Goal: Information Seeking & Learning: Check status

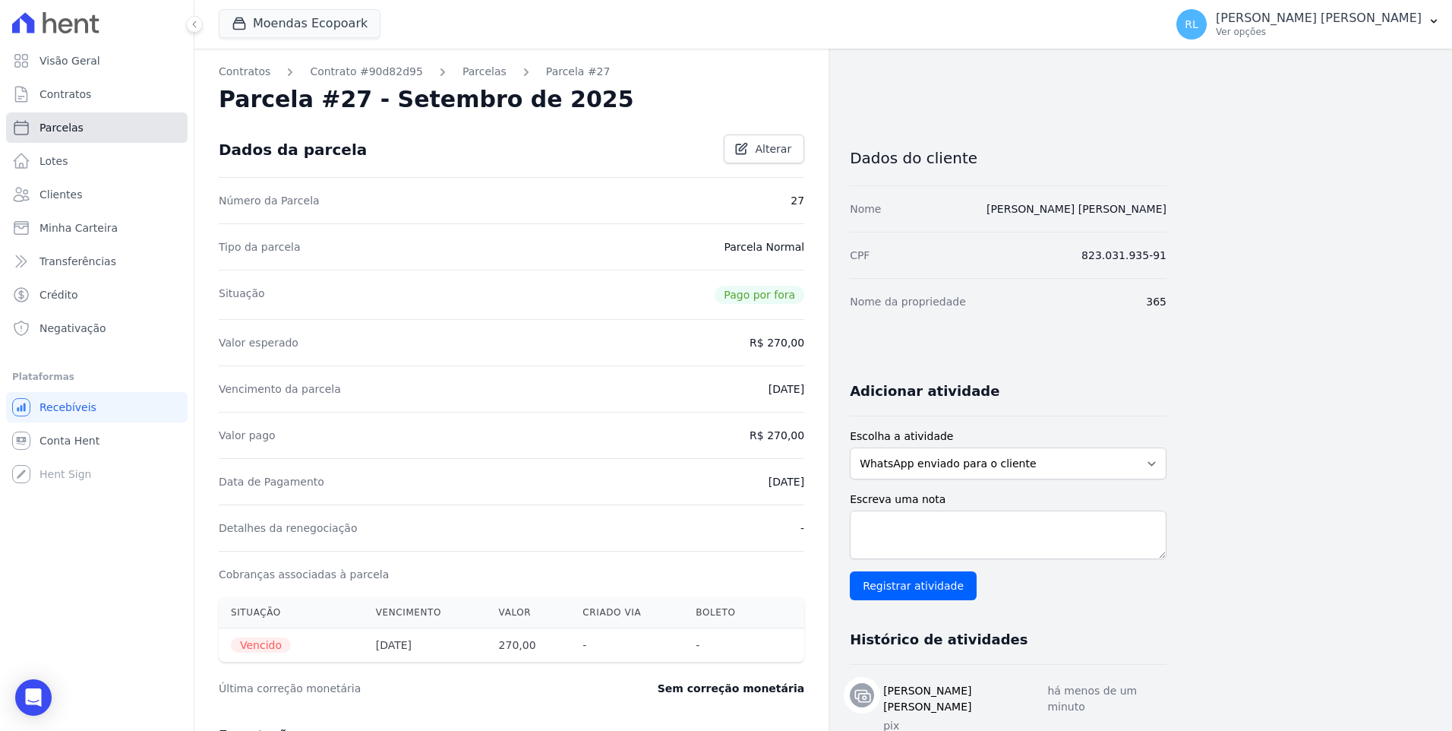
click at [115, 122] on link "Parcelas" at bounding box center [97, 127] width 182 height 30
select select
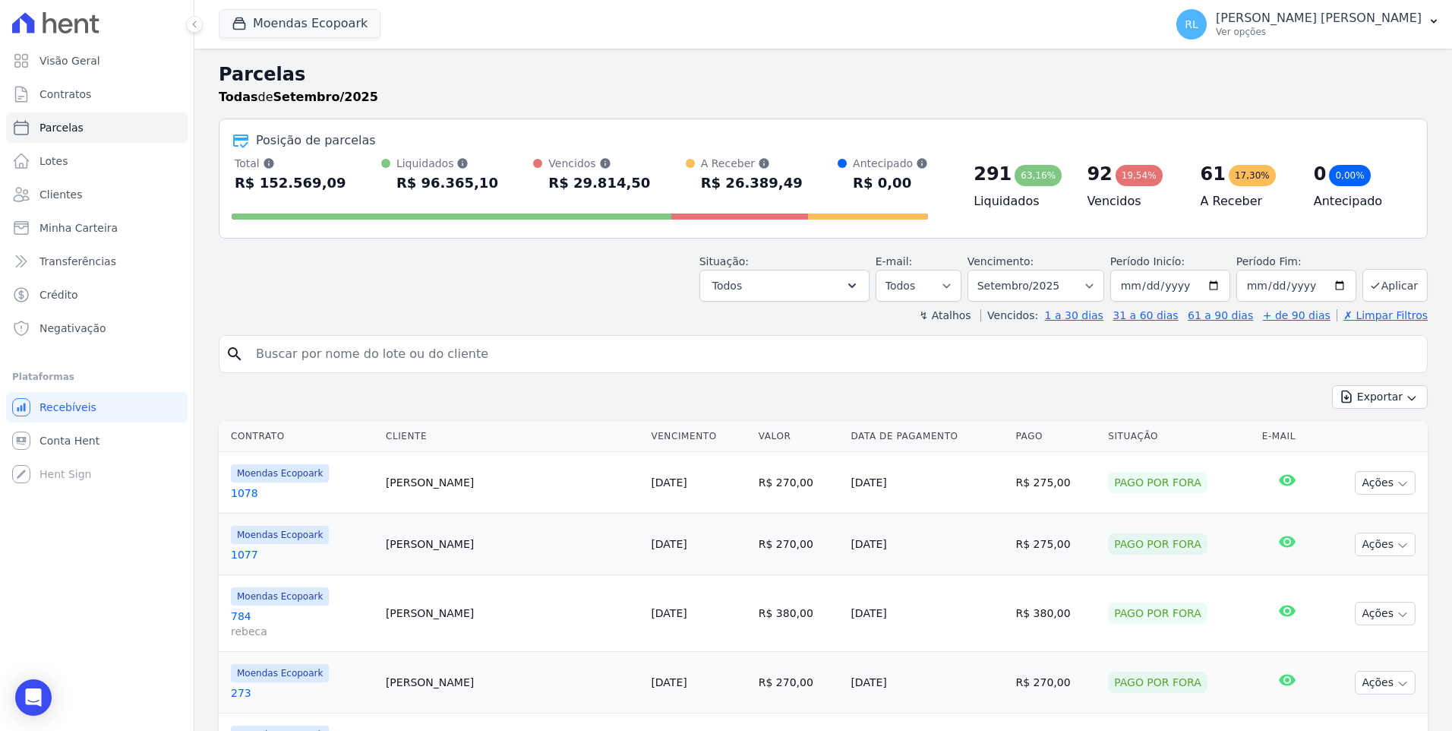
click at [397, 369] on div "search" at bounding box center [823, 354] width 1209 height 38
click at [404, 354] on input "search" at bounding box center [834, 354] width 1174 height 30
type input "632"
select select
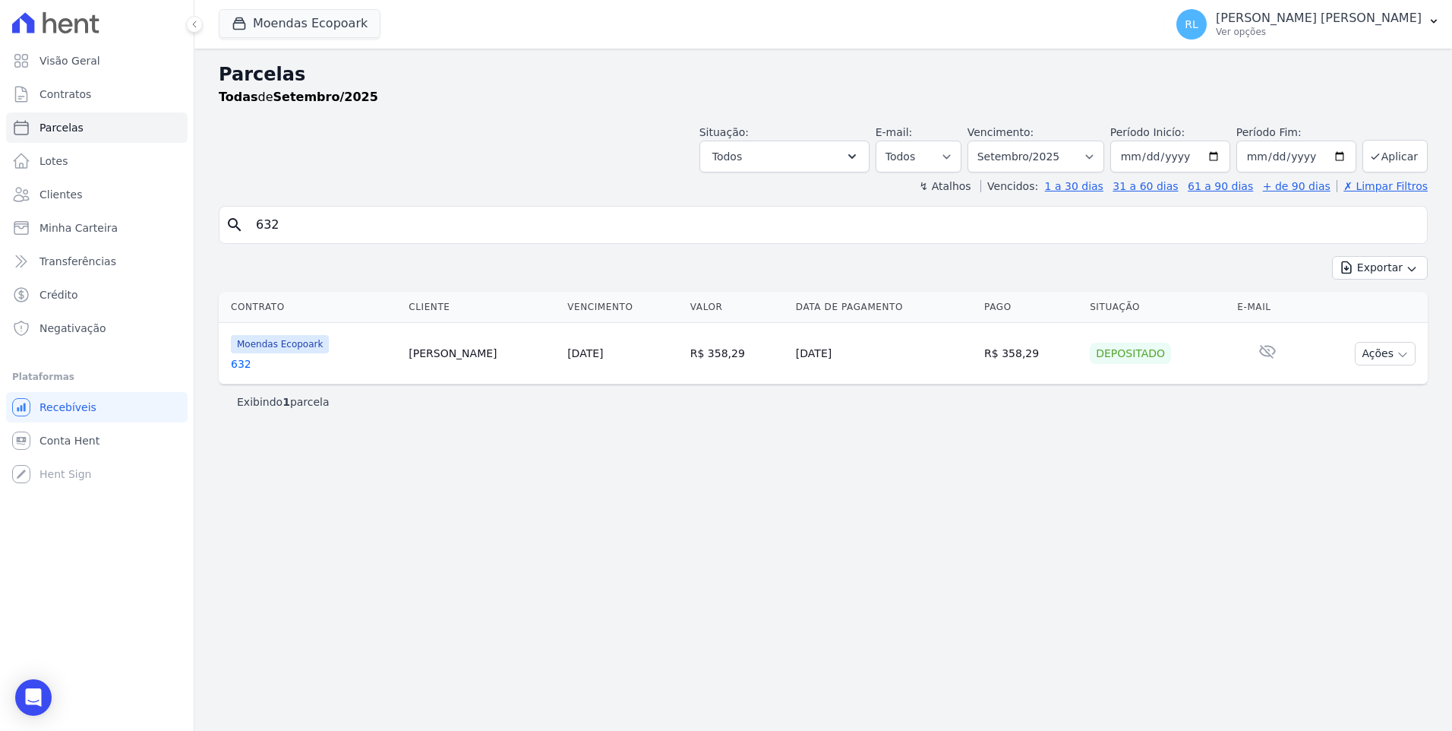
click at [245, 362] on link "632" at bounding box center [314, 363] width 166 height 15
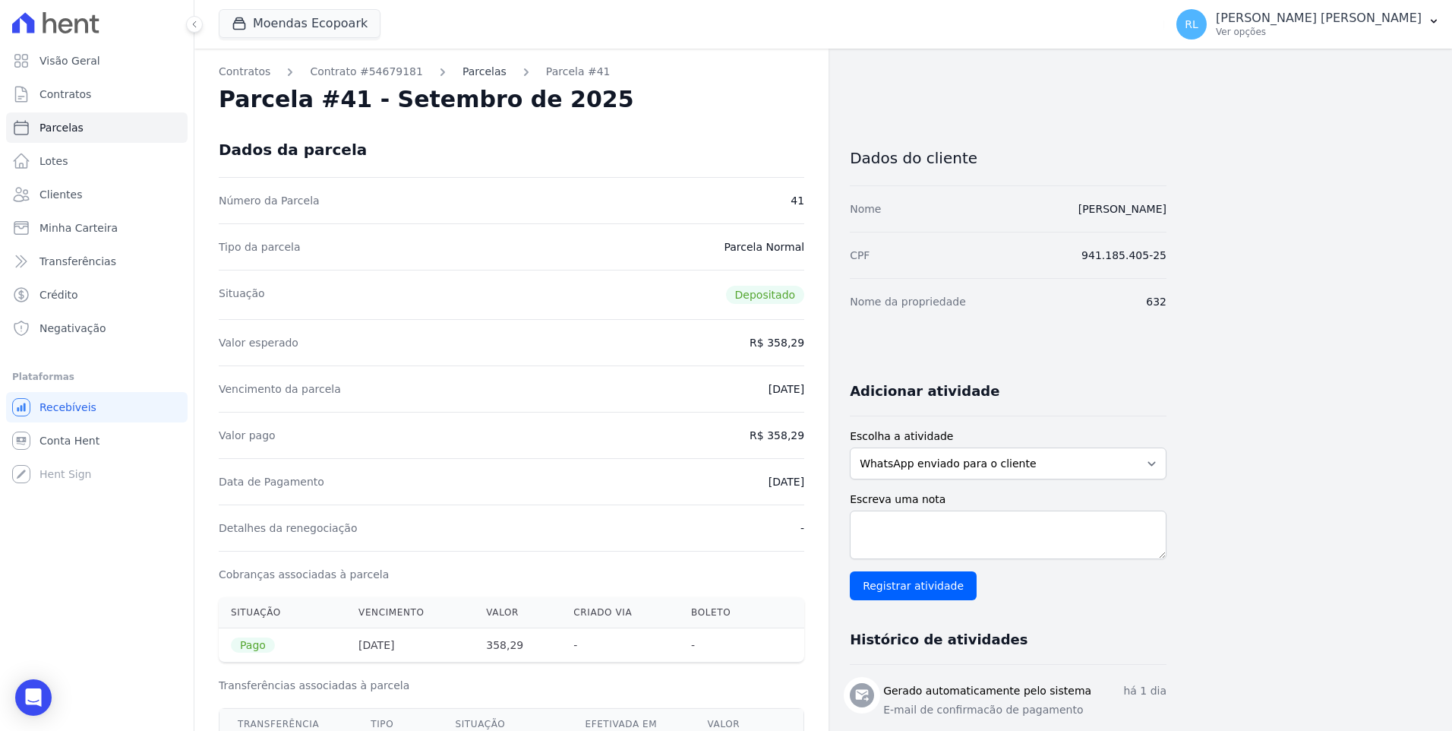
click at [462, 75] on link "Parcelas" at bounding box center [484, 72] width 44 height 16
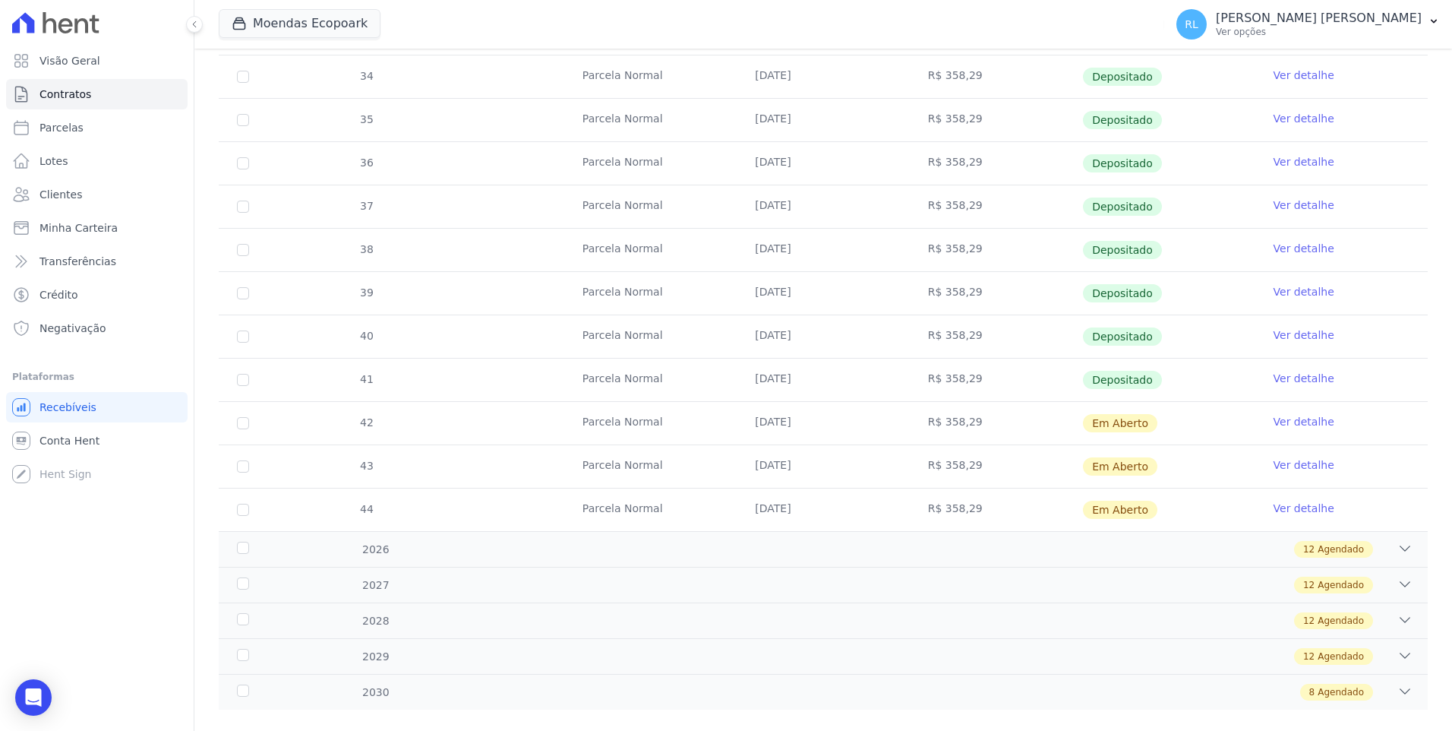
scroll to position [404, 0]
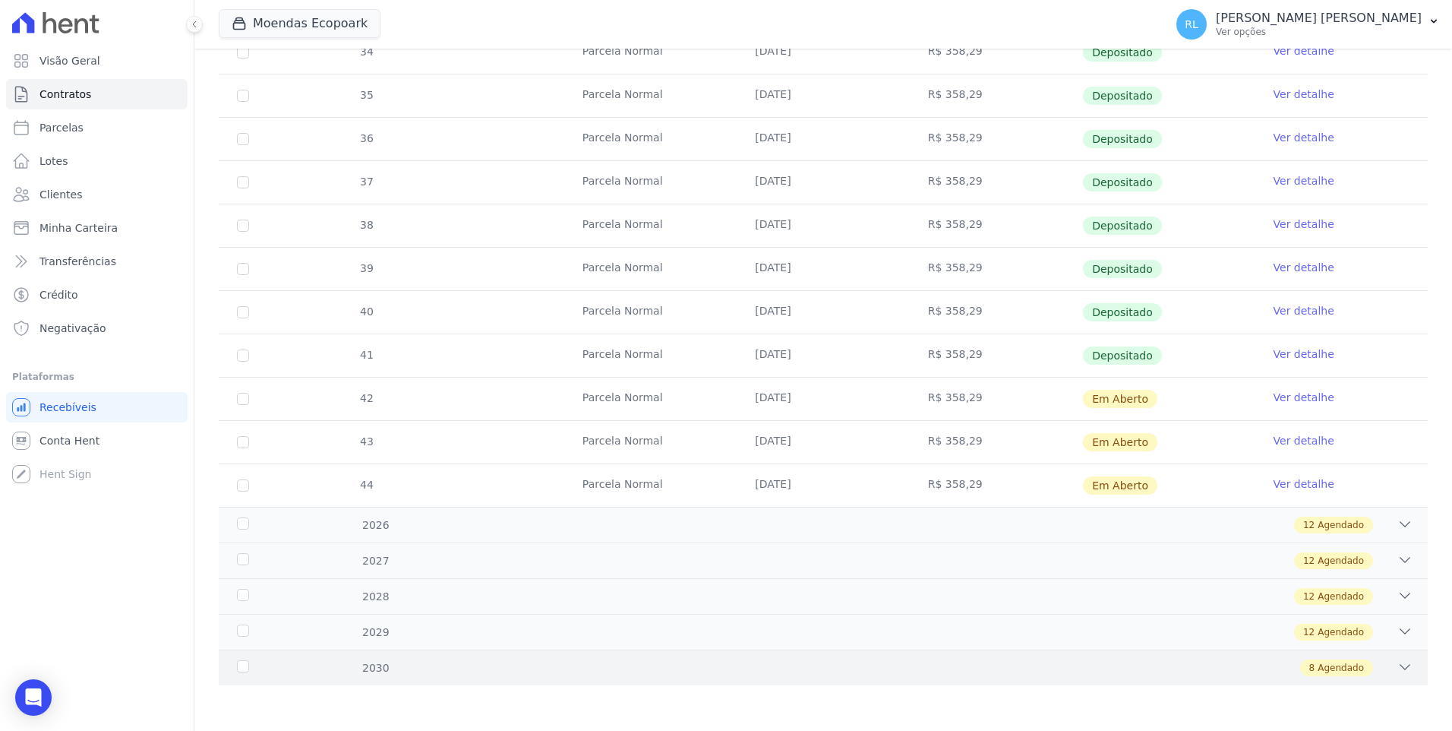
click at [1397, 665] on icon at bounding box center [1404, 666] width 15 height 15
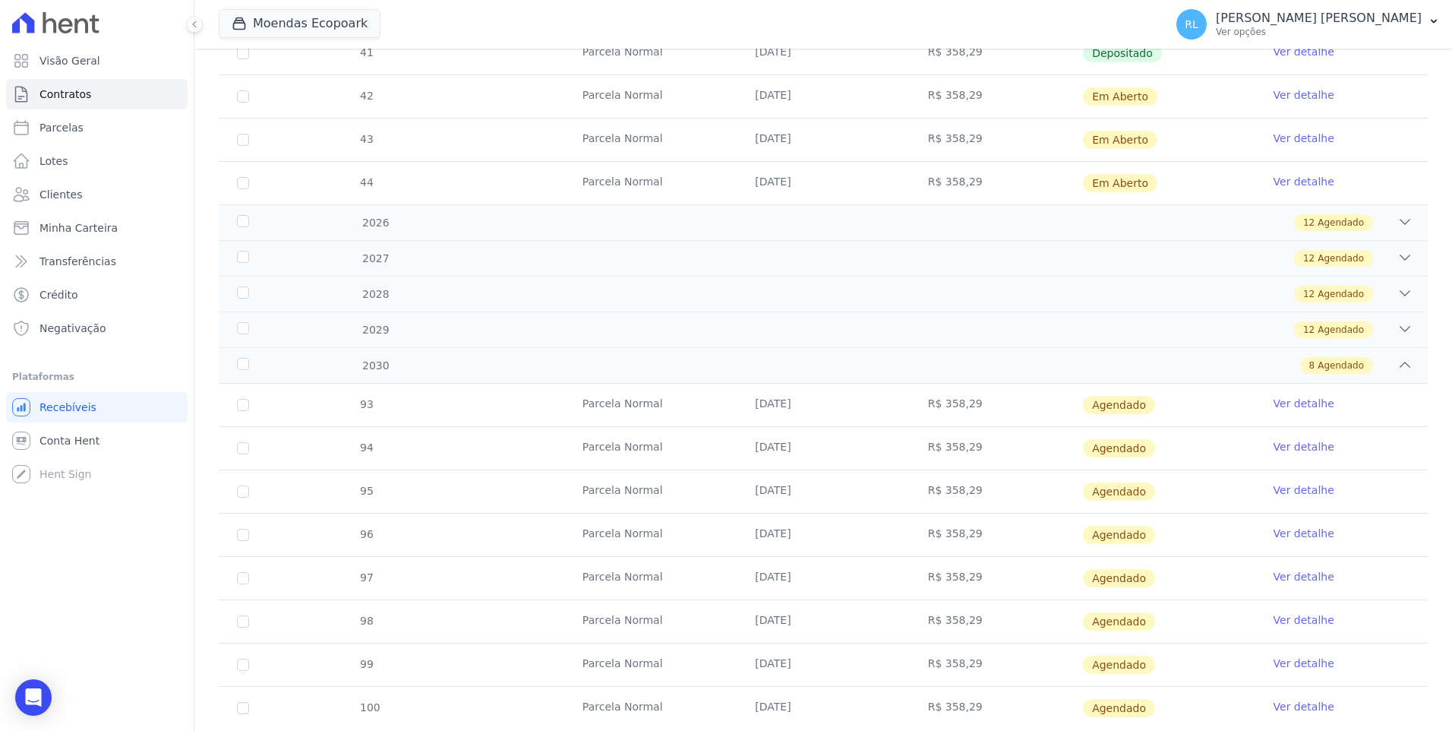
scroll to position [522, 0]
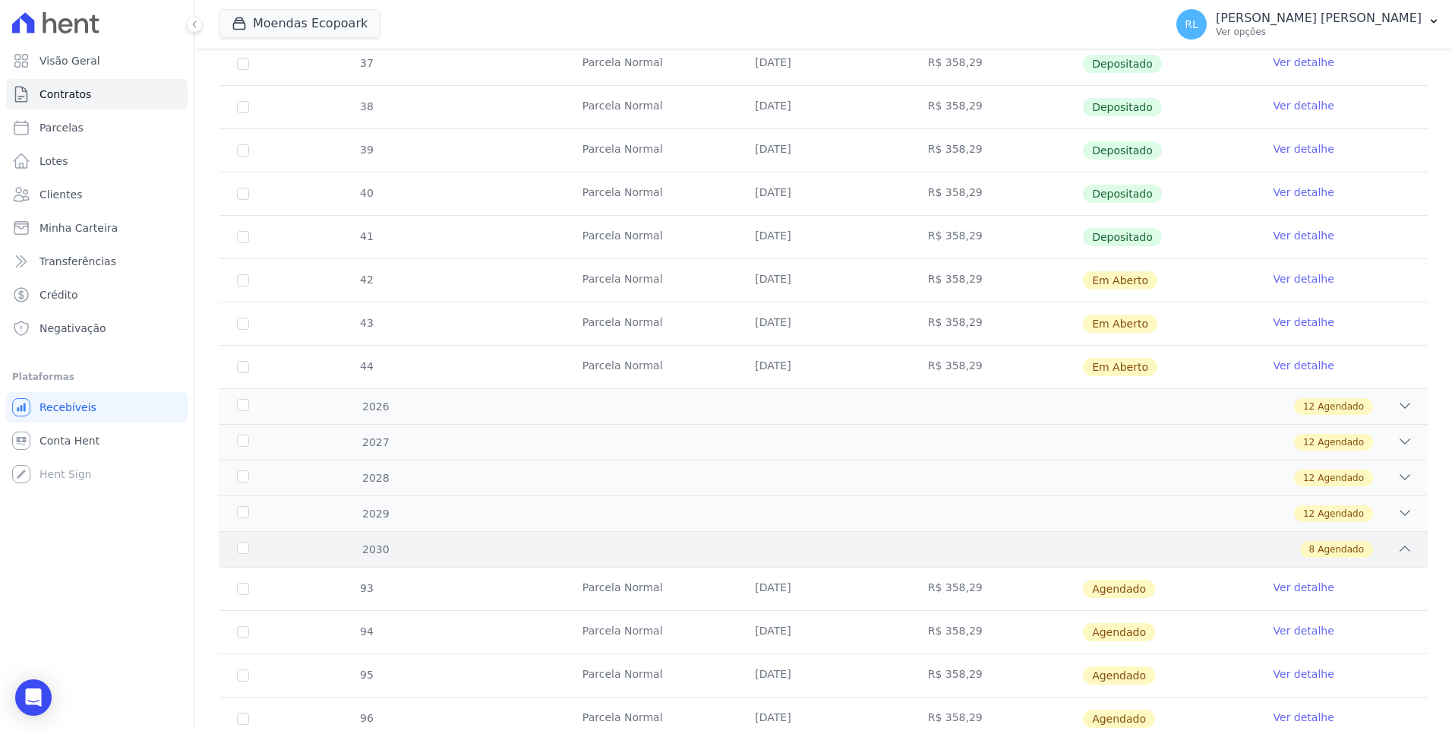
click at [1397, 549] on icon at bounding box center [1404, 548] width 15 height 15
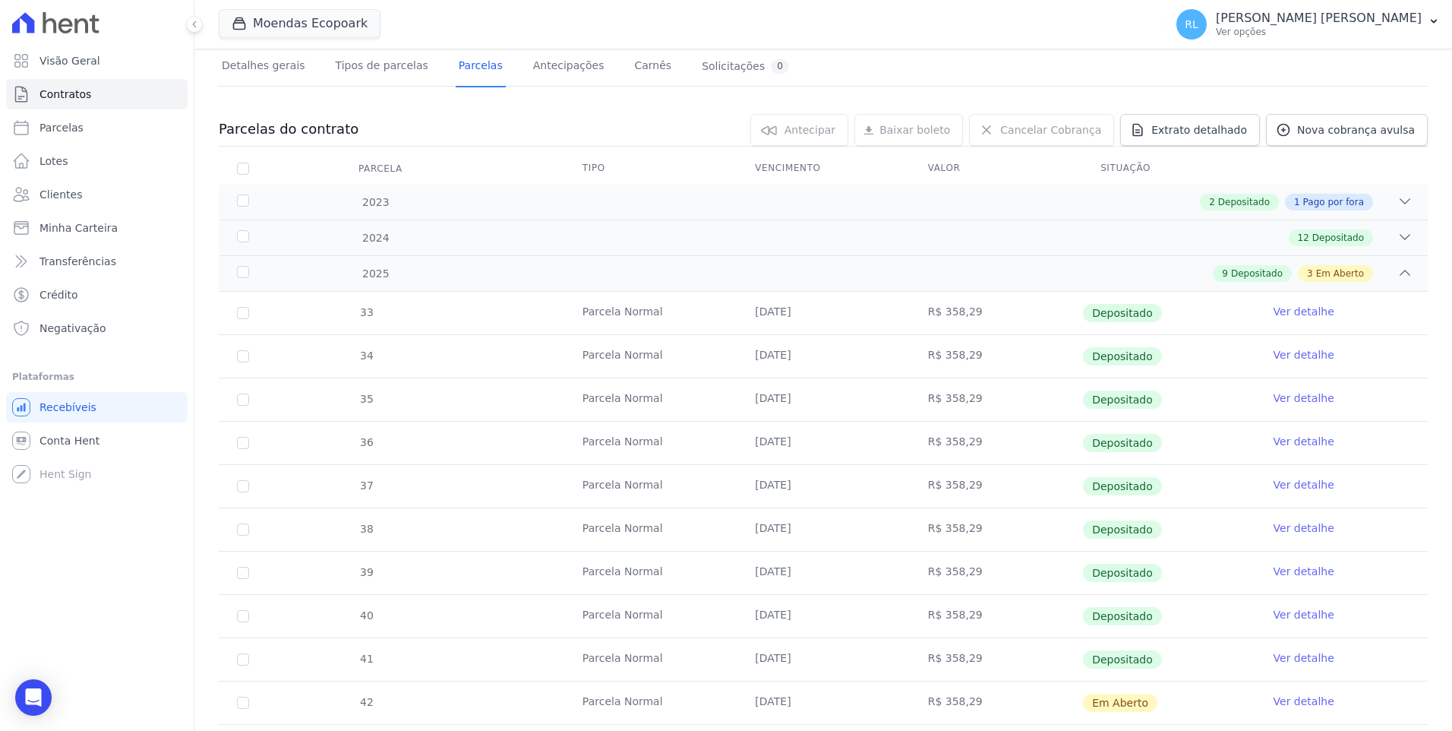
scroll to position [252, 0]
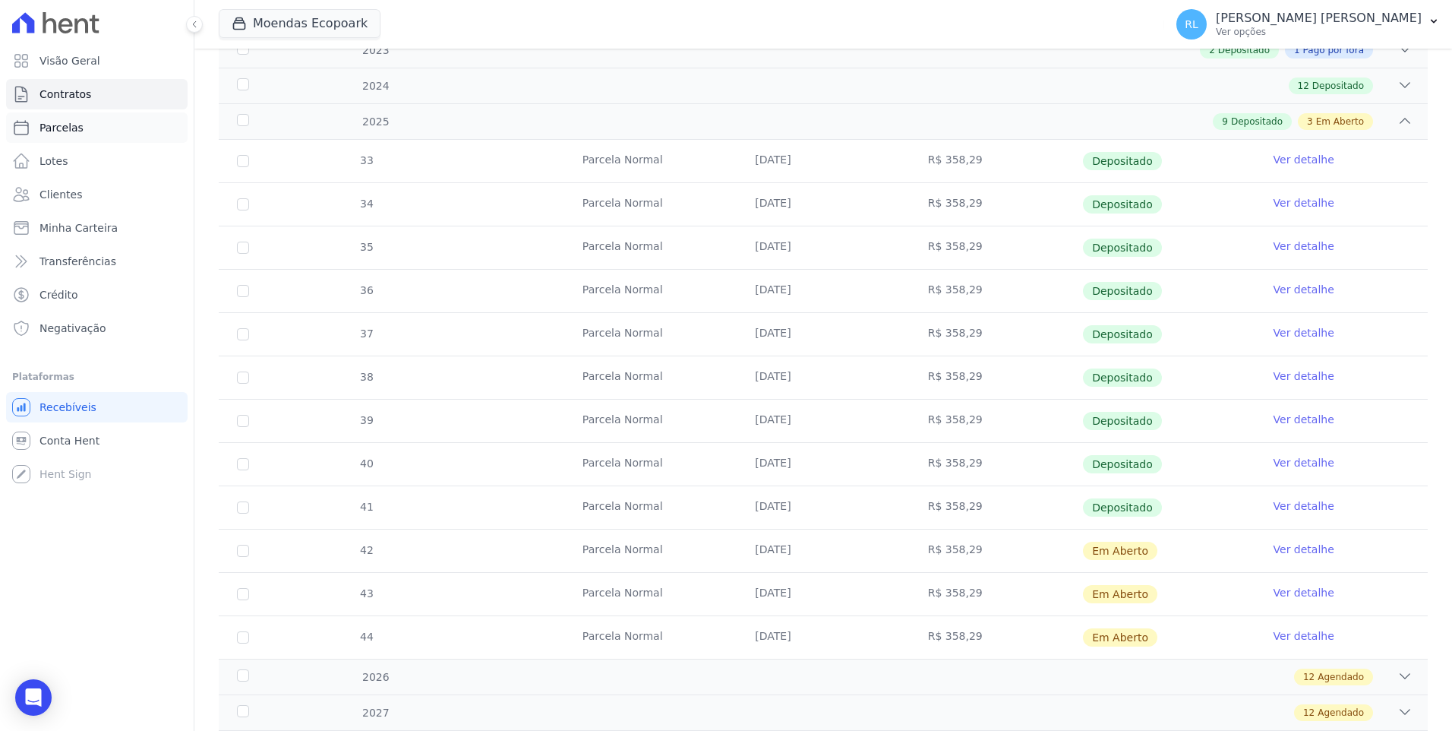
click at [74, 125] on span "Parcelas" at bounding box center [61, 127] width 44 height 15
select select
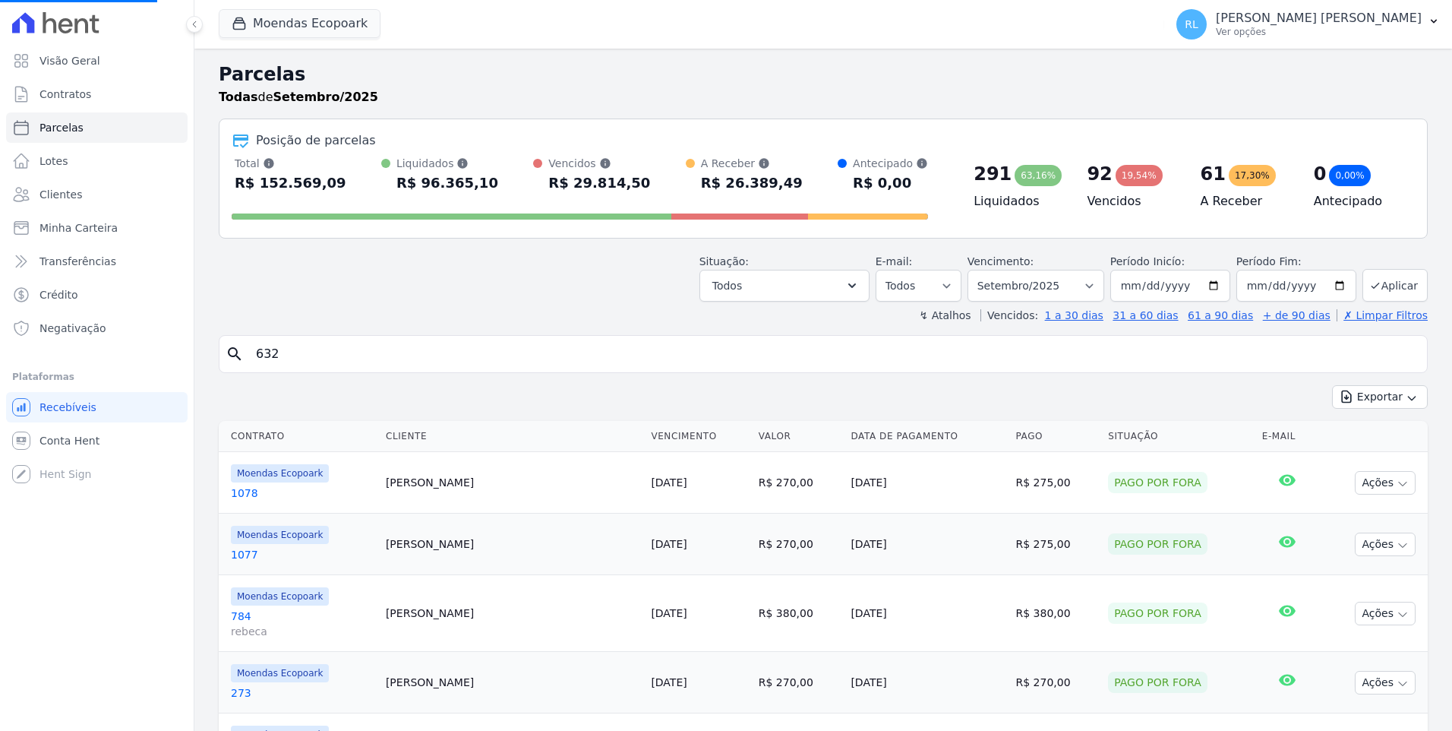
select select
click at [263, 358] on input "search" at bounding box center [834, 354] width 1174 height 30
type input "634"
select select
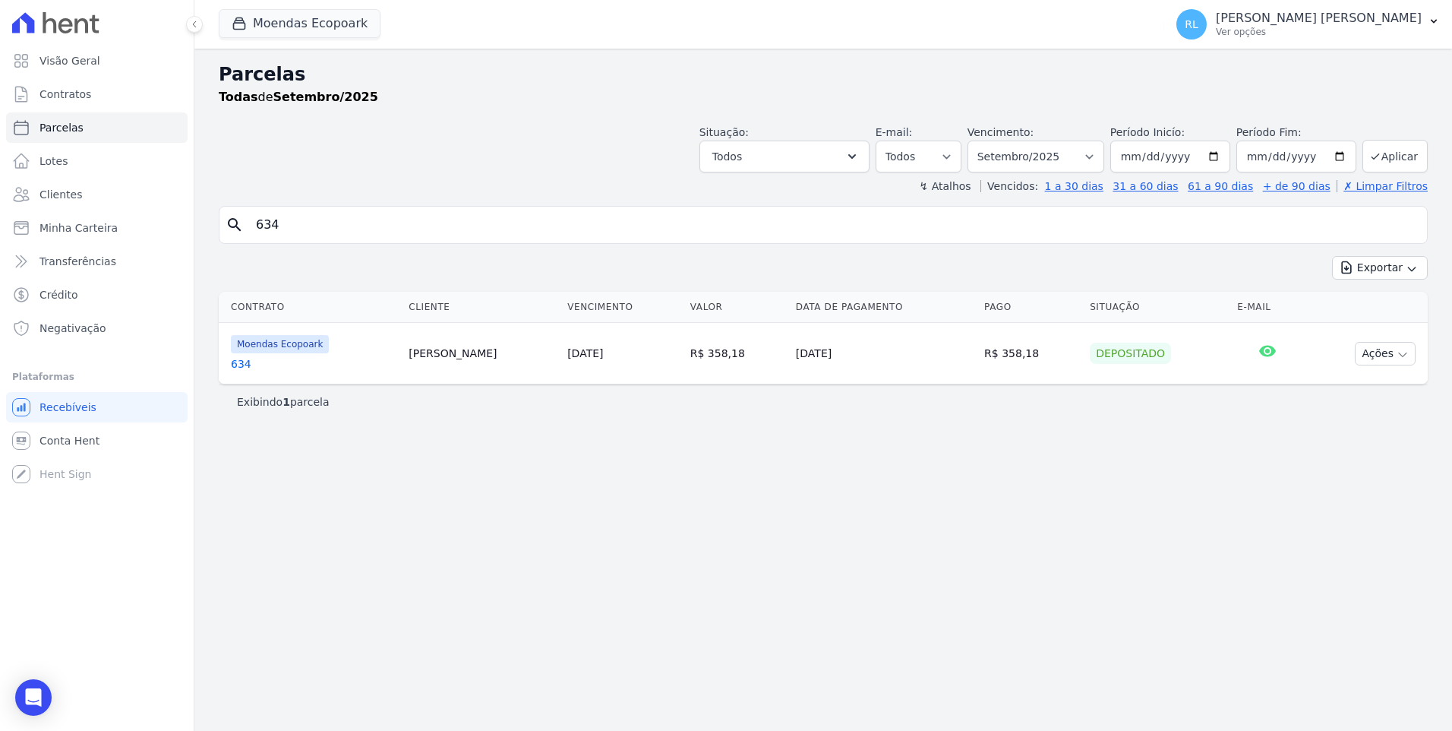
click at [262, 357] on link "634" at bounding box center [314, 363] width 166 height 15
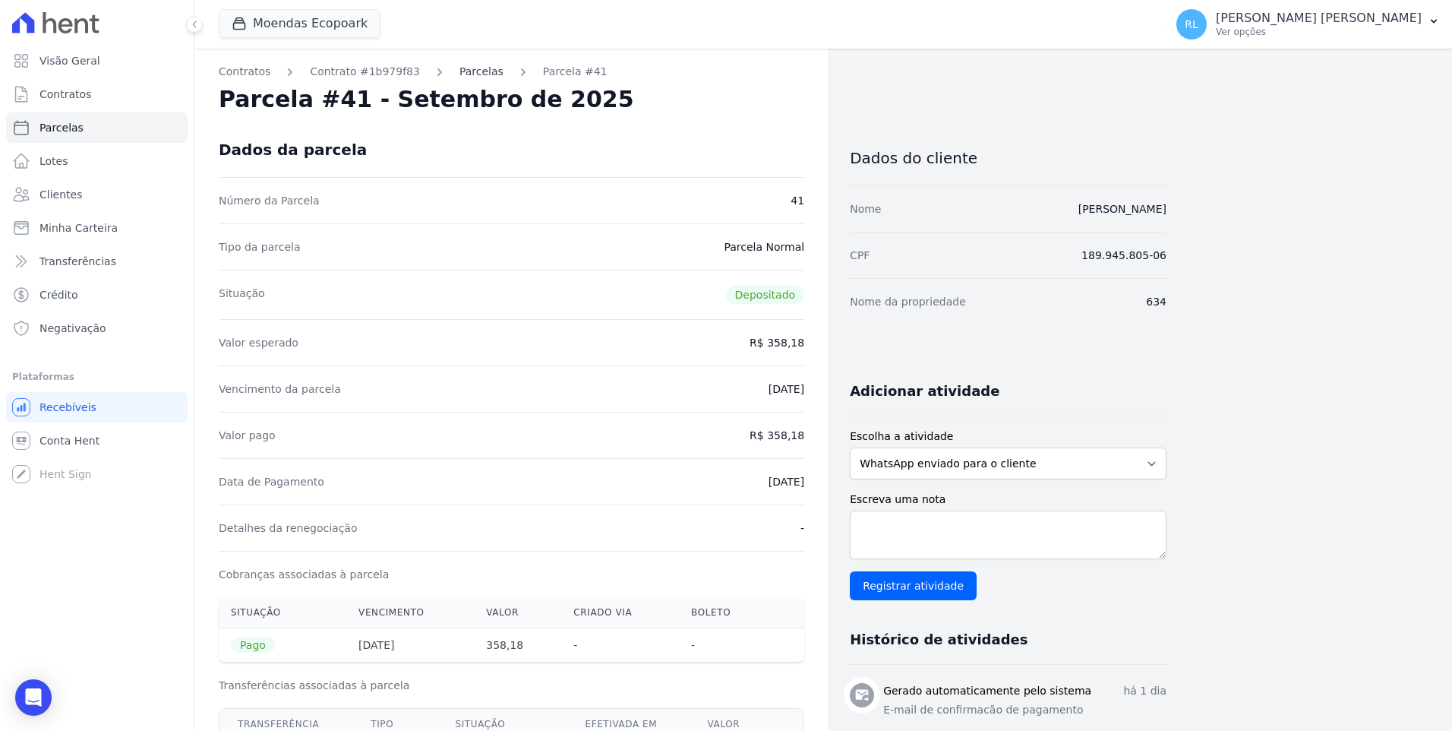
click at [470, 72] on link "Parcelas" at bounding box center [481, 72] width 44 height 16
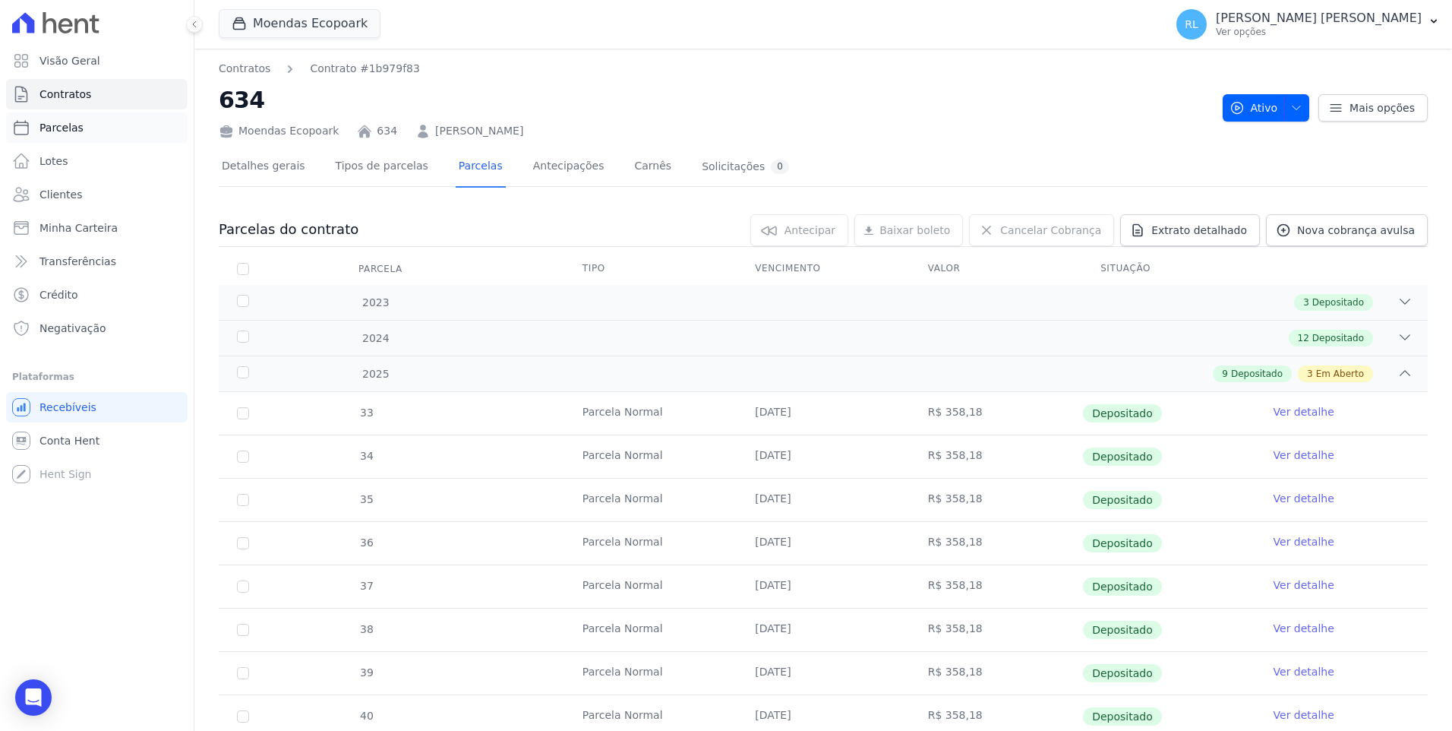
click at [73, 125] on span "Parcelas" at bounding box center [61, 127] width 44 height 15
select select
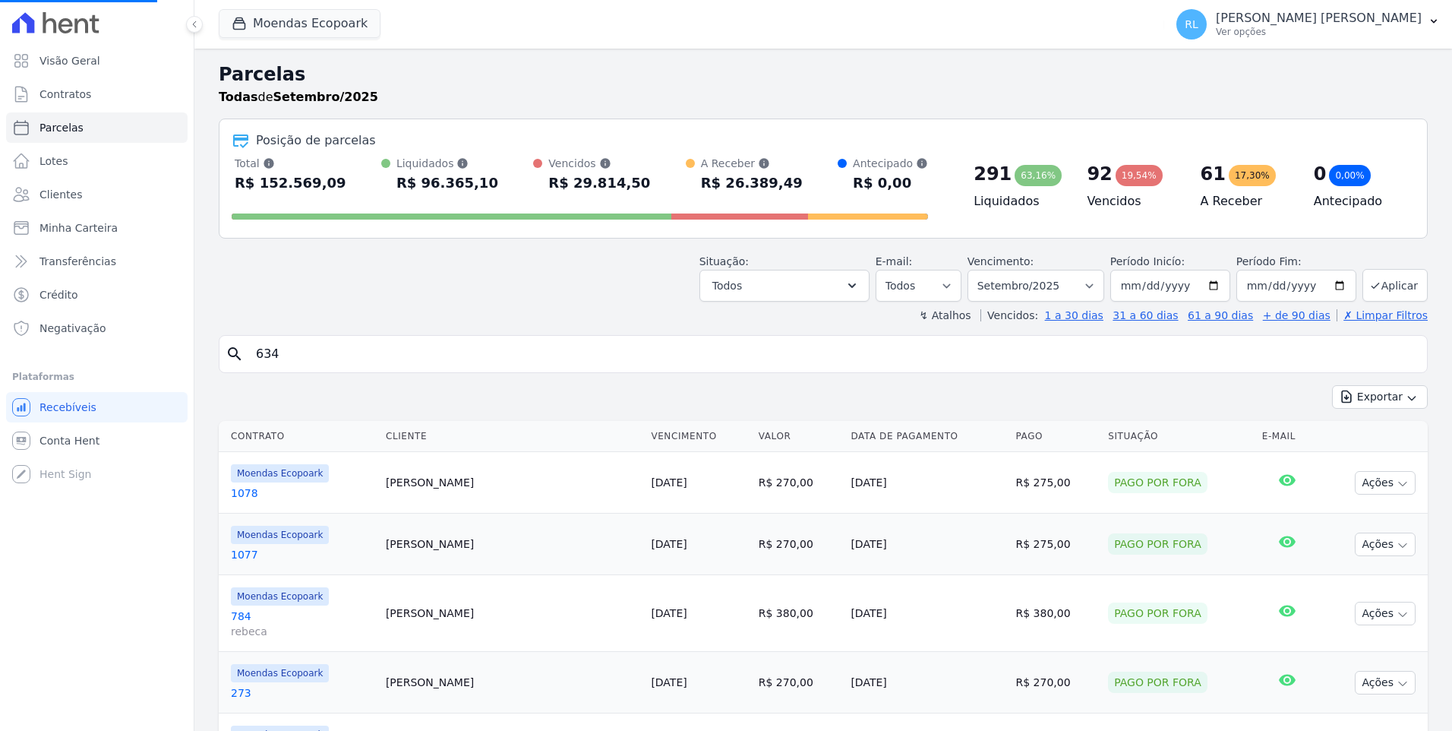
select select
drag, startPoint x: 308, startPoint y: 346, endPoint x: 257, endPoint y: 356, distance: 51.8
click at [257, 356] on input "search" at bounding box center [834, 354] width 1174 height 30
type input "635"
select select
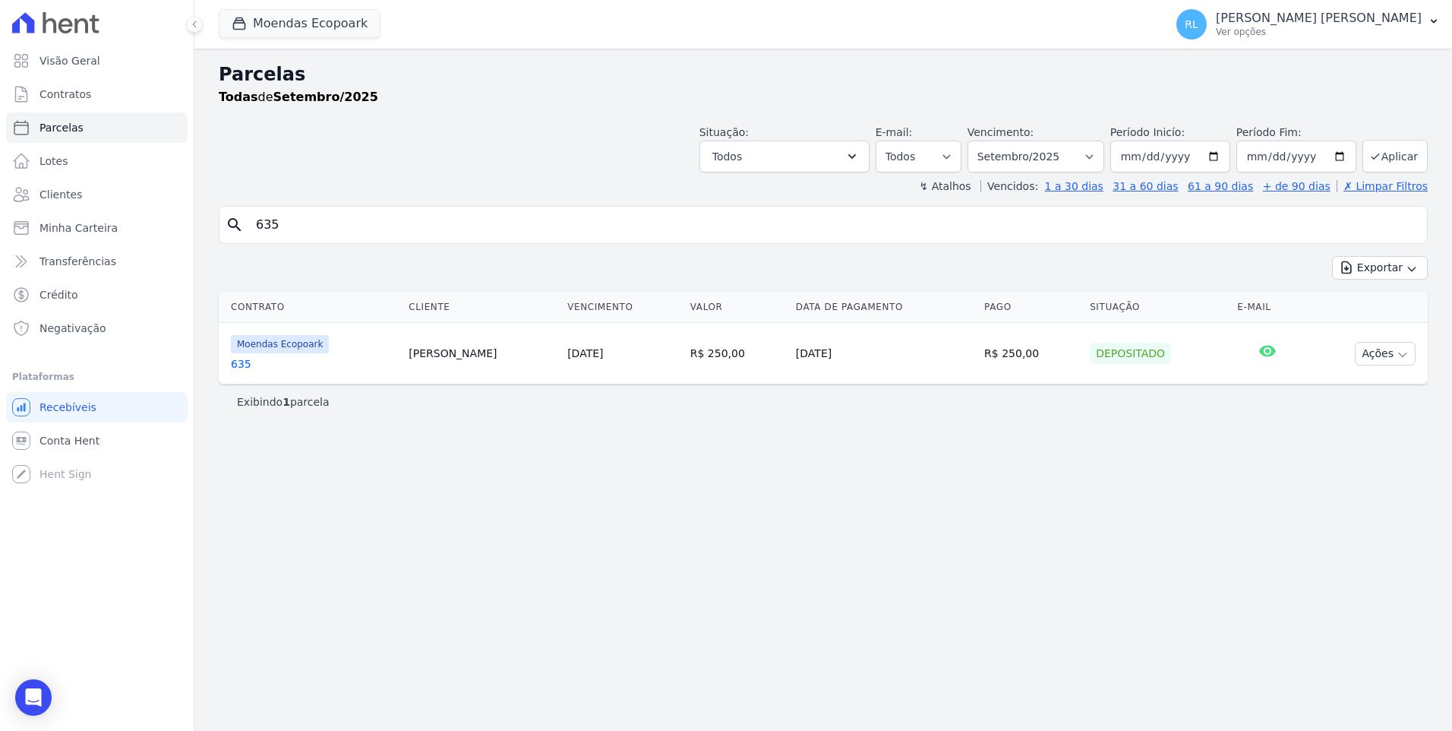
click at [244, 358] on link "635" at bounding box center [314, 363] width 166 height 15
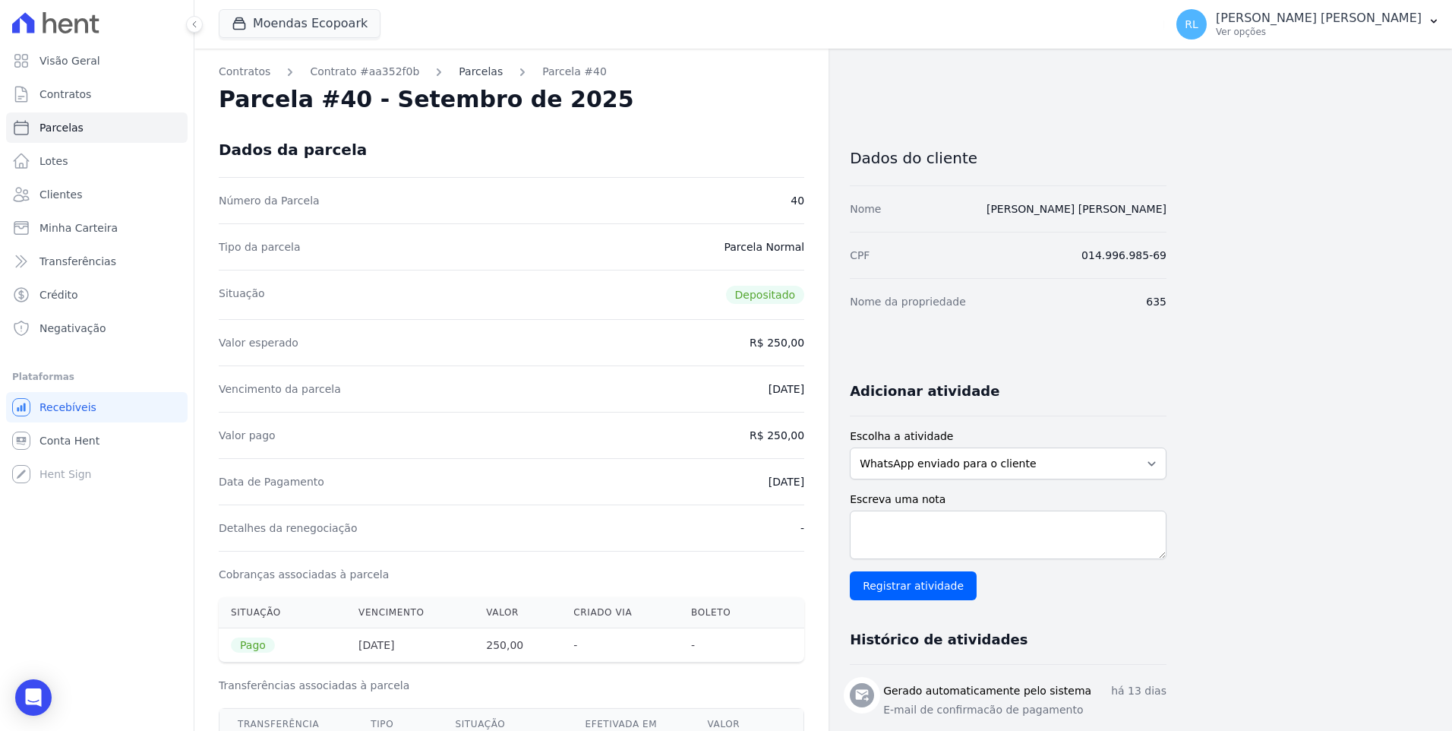
click at [459, 71] on link "Parcelas" at bounding box center [481, 72] width 44 height 16
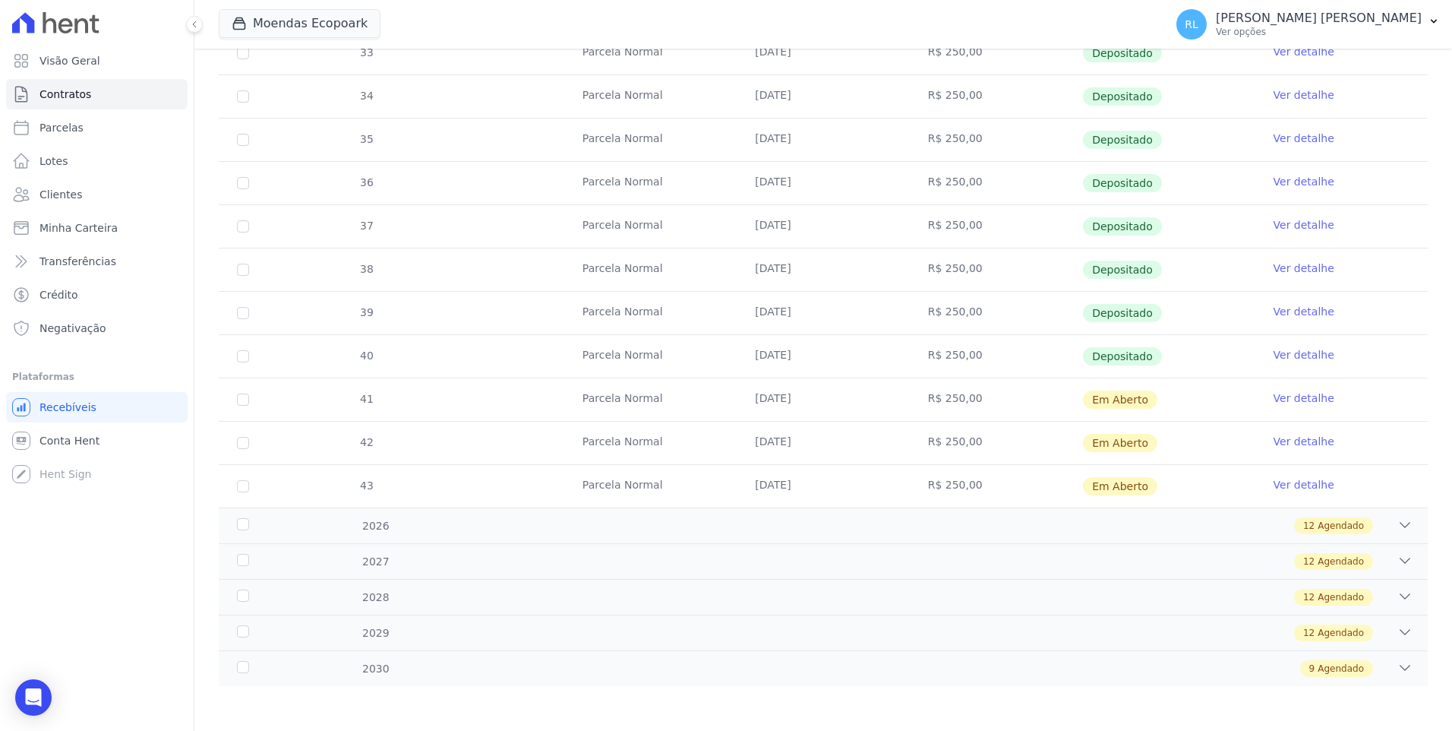
scroll to position [404, 0]
click at [73, 139] on link "Parcelas" at bounding box center [97, 127] width 182 height 30
select select
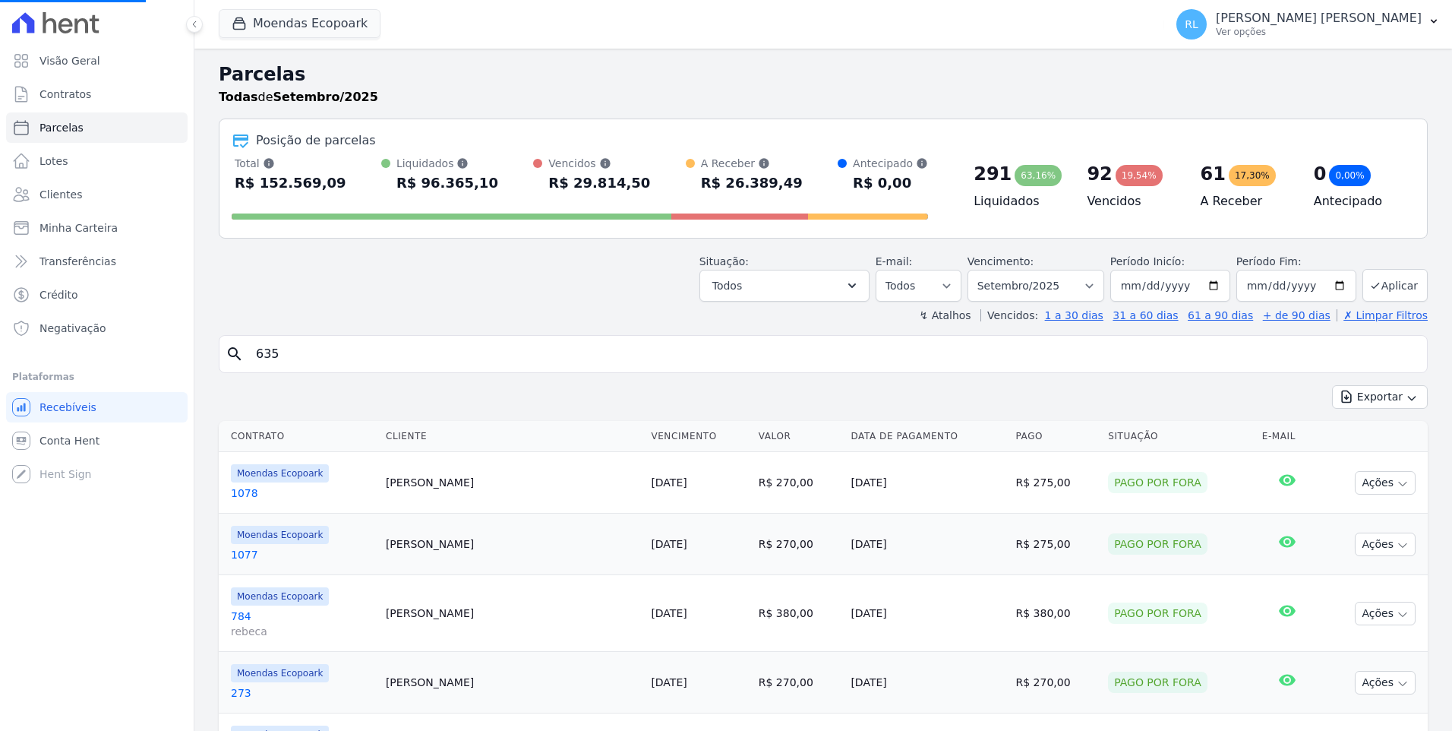
select select
type input "636"
select select
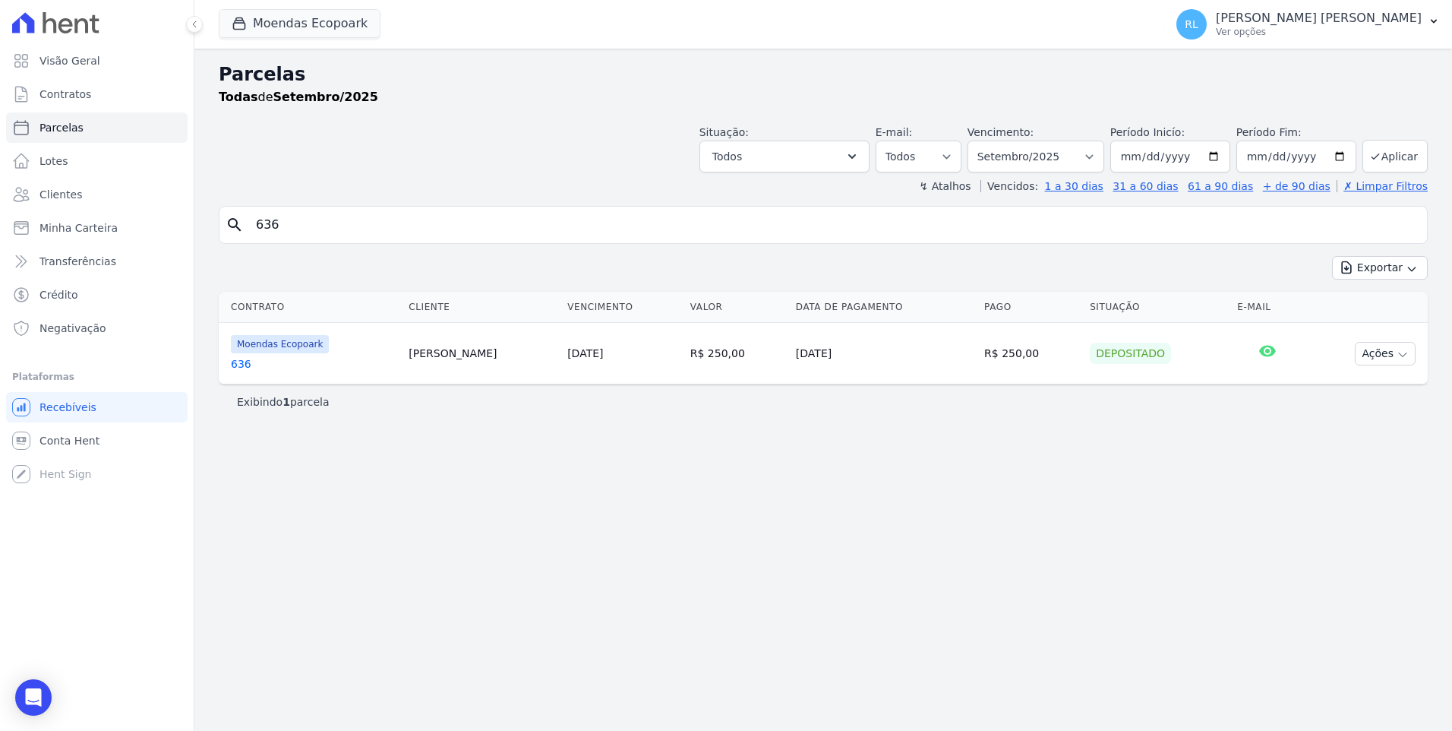
click at [254, 359] on link "636" at bounding box center [314, 363] width 166 height 15
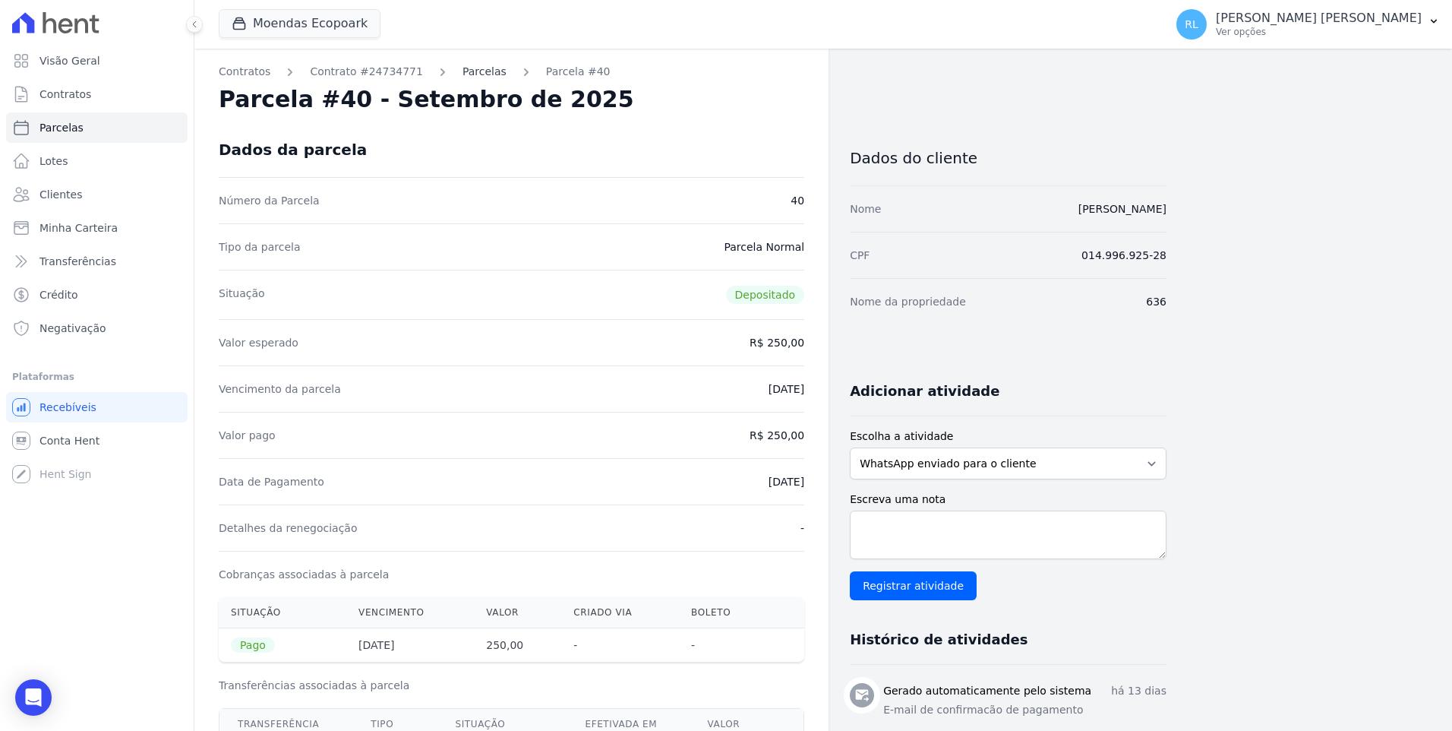
click at [462, 78] on link "Parcelas" at bounding box center [484, 72] width 44 height 16
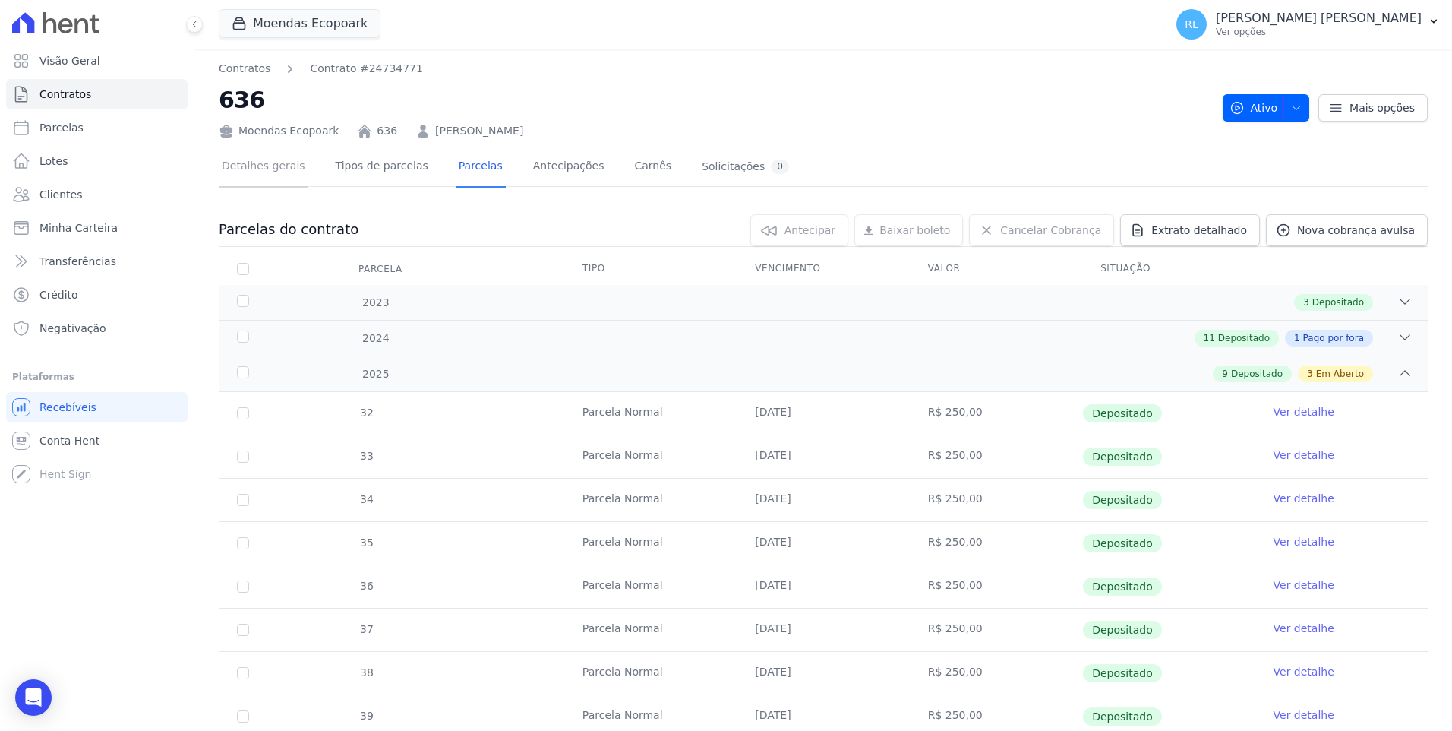
click at [279, 166] on link "Detalhes gerais" at bounding box center [264, 167] width 90 height 40
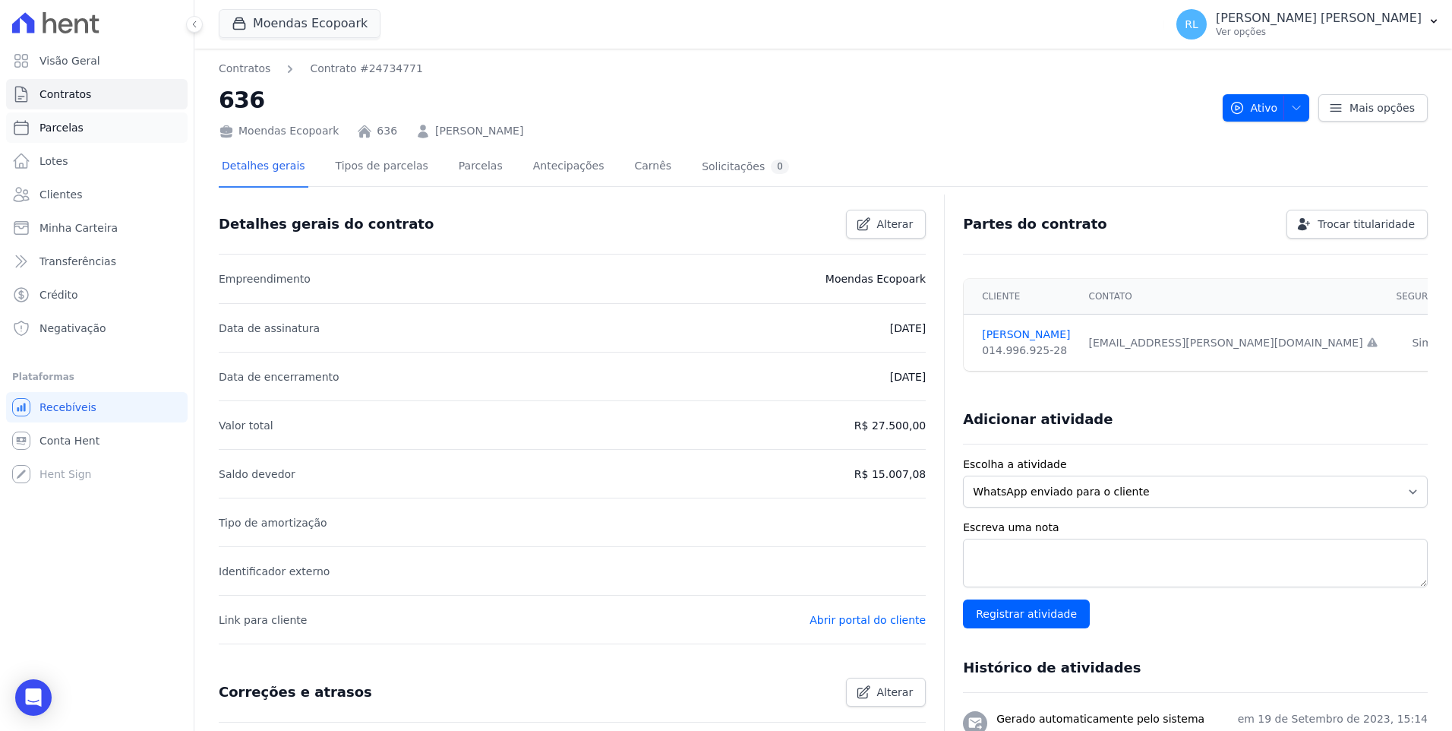
click at [80, 127] on link "Parcelas" at bounding box center [97, 127] width 182 height 30
select select
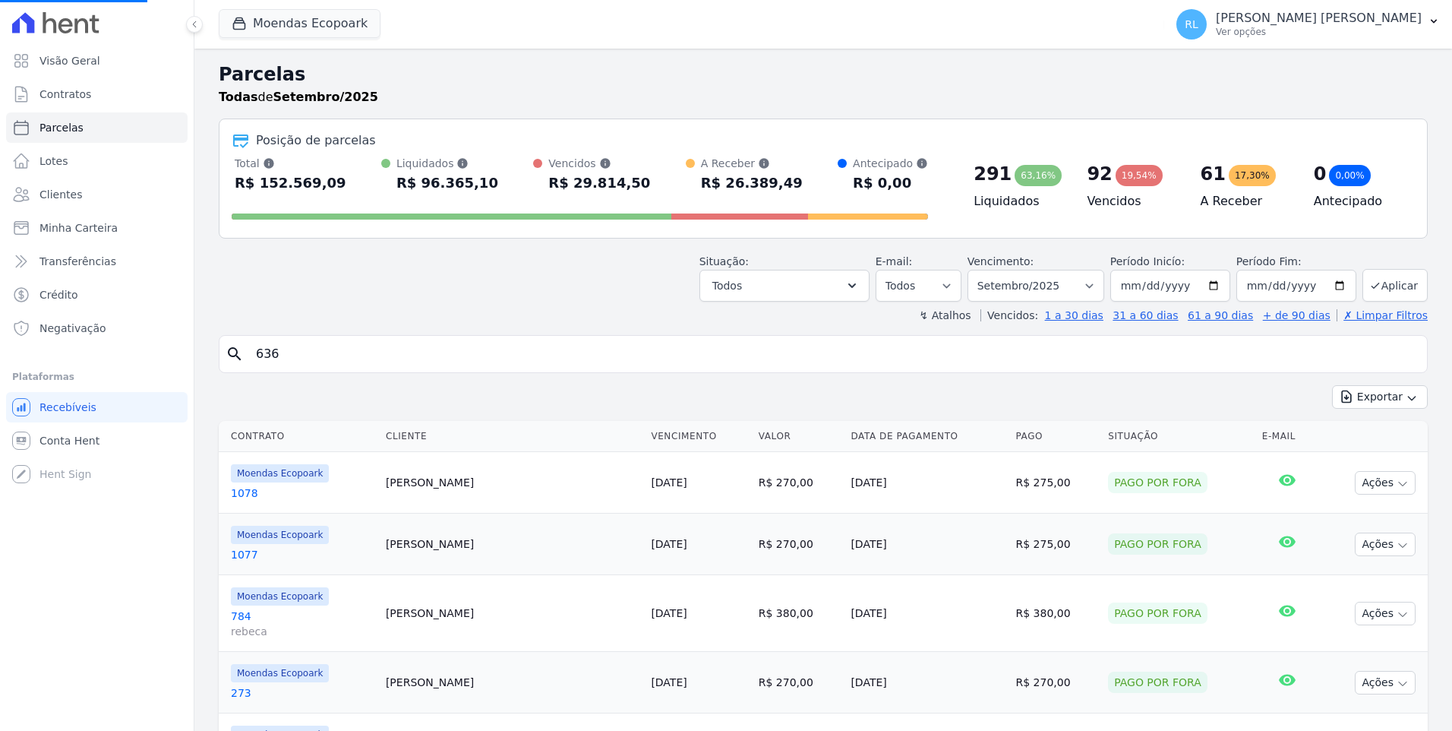
click at [298, 357] on input "636" at bounding box center [834, 354] width 1174 height 30
select select
click at [298, 357] on input "search" at bounding box center [834, 354] width 1174 height 30
type input "634"
select select
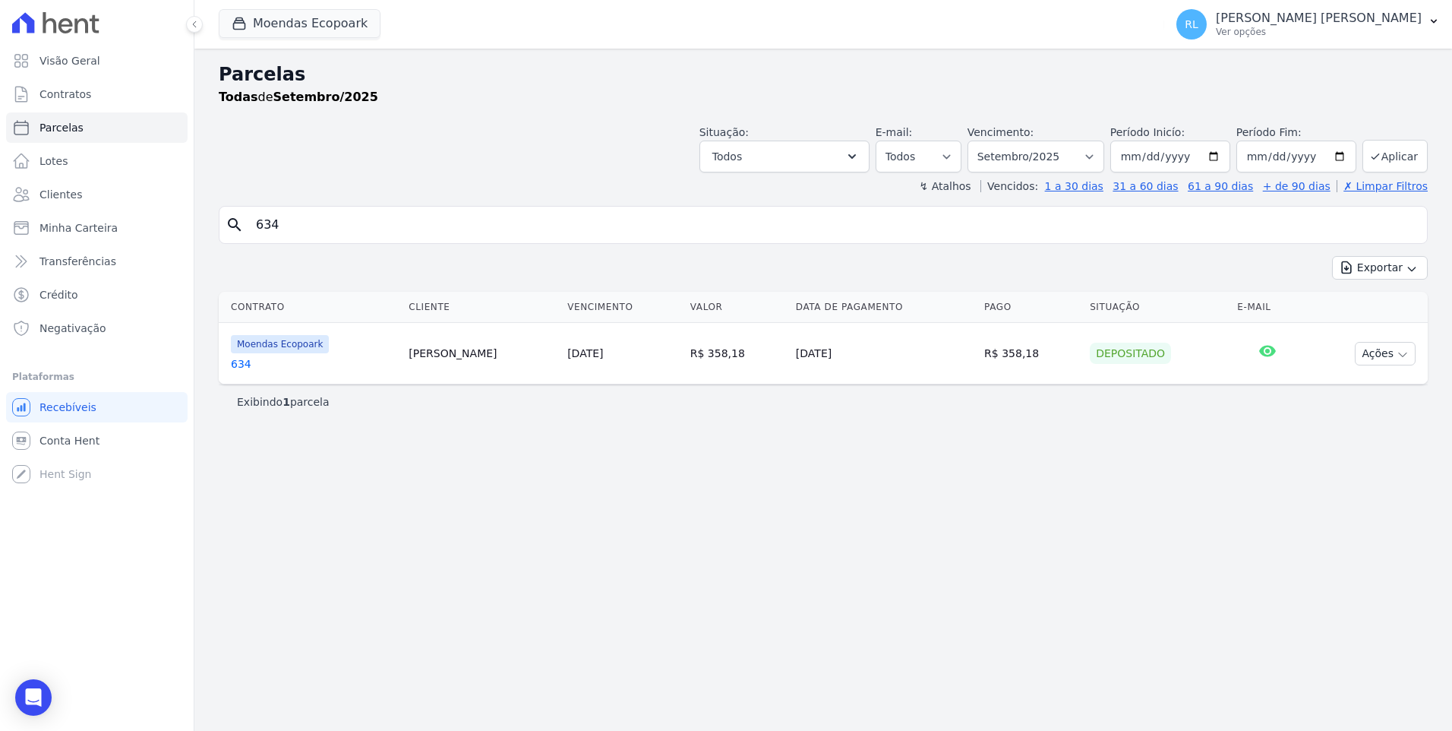
click at [251, 358] on link "634" at bounding box center [314, 363] width 166 height 15
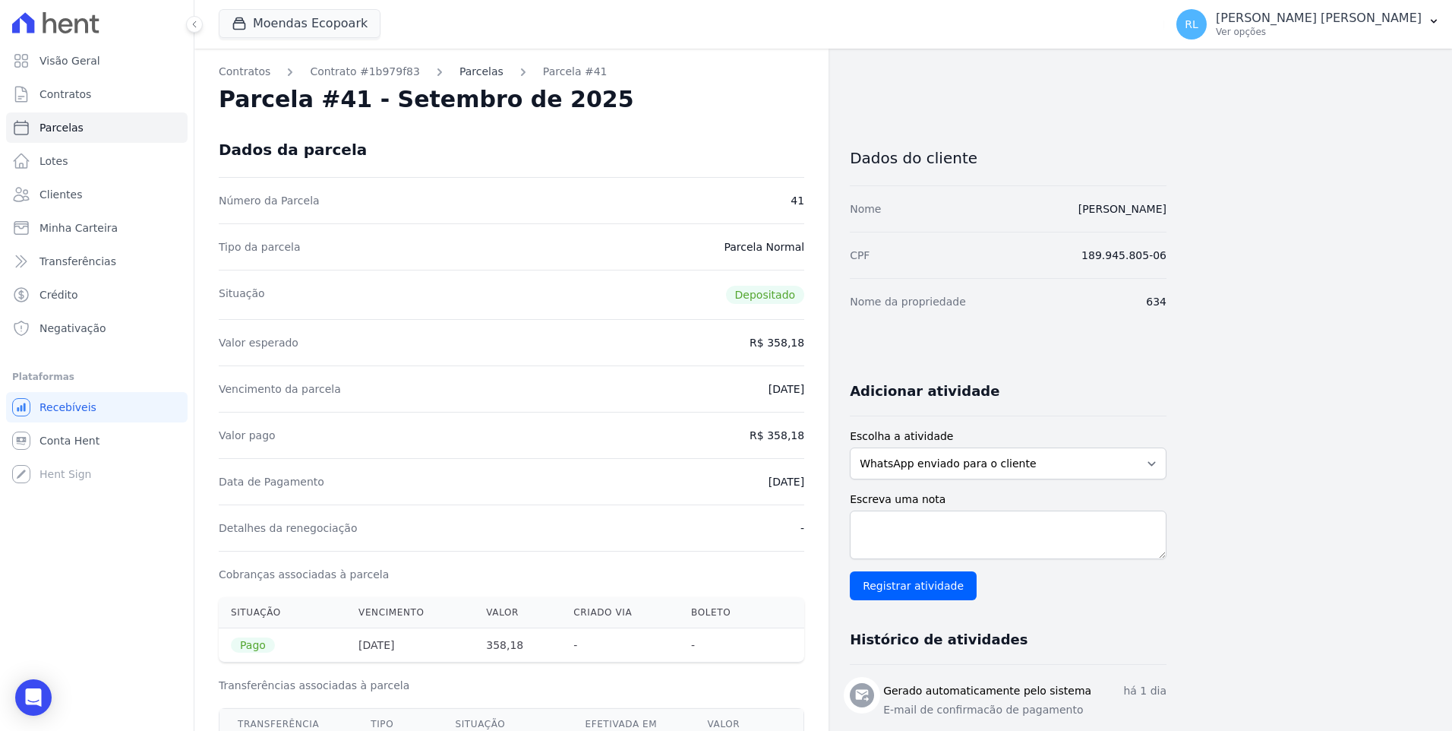
click at [459, 68] on link "Parcelas" at bounding box center [481, 72] width 44 height 16
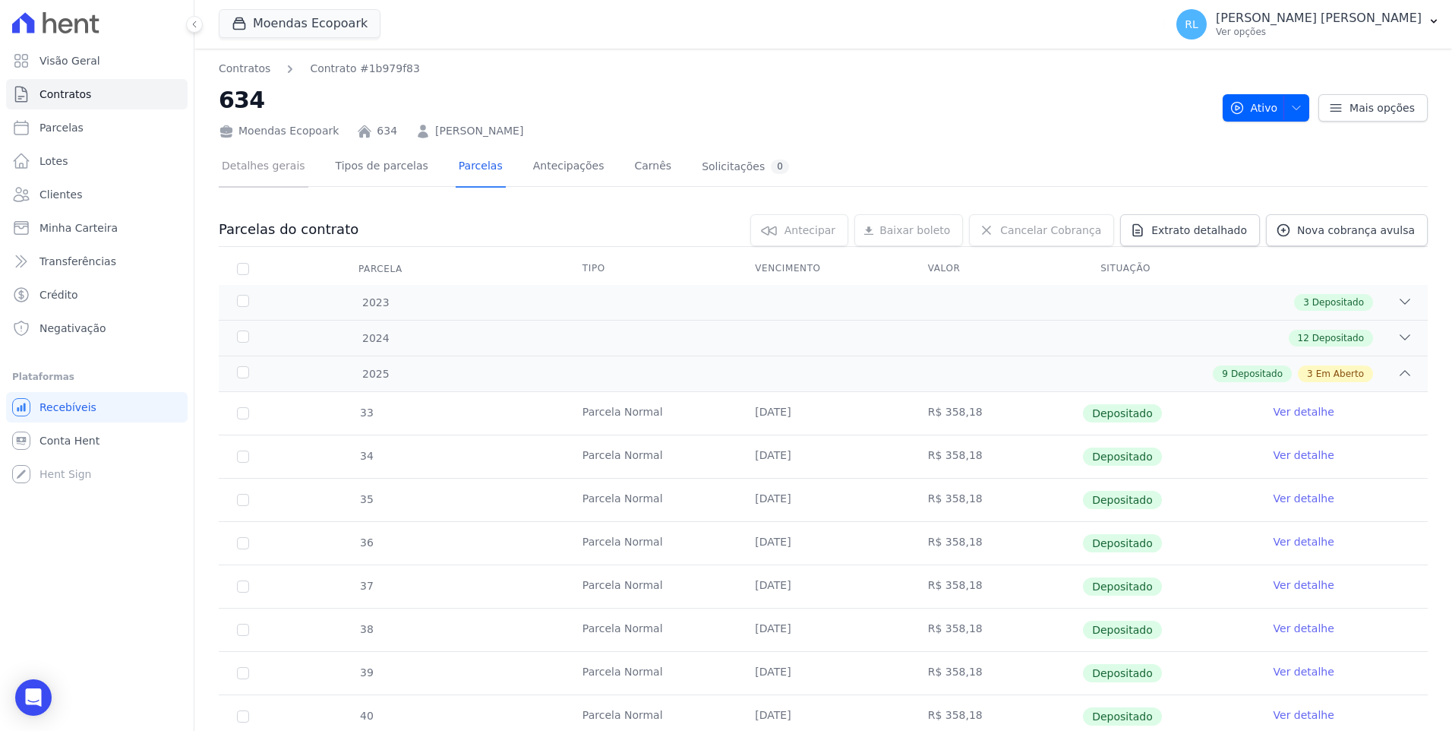
click at [263, 169] on link "Detalhes gerais" at bounding box center [264, 167] width 90 height 40
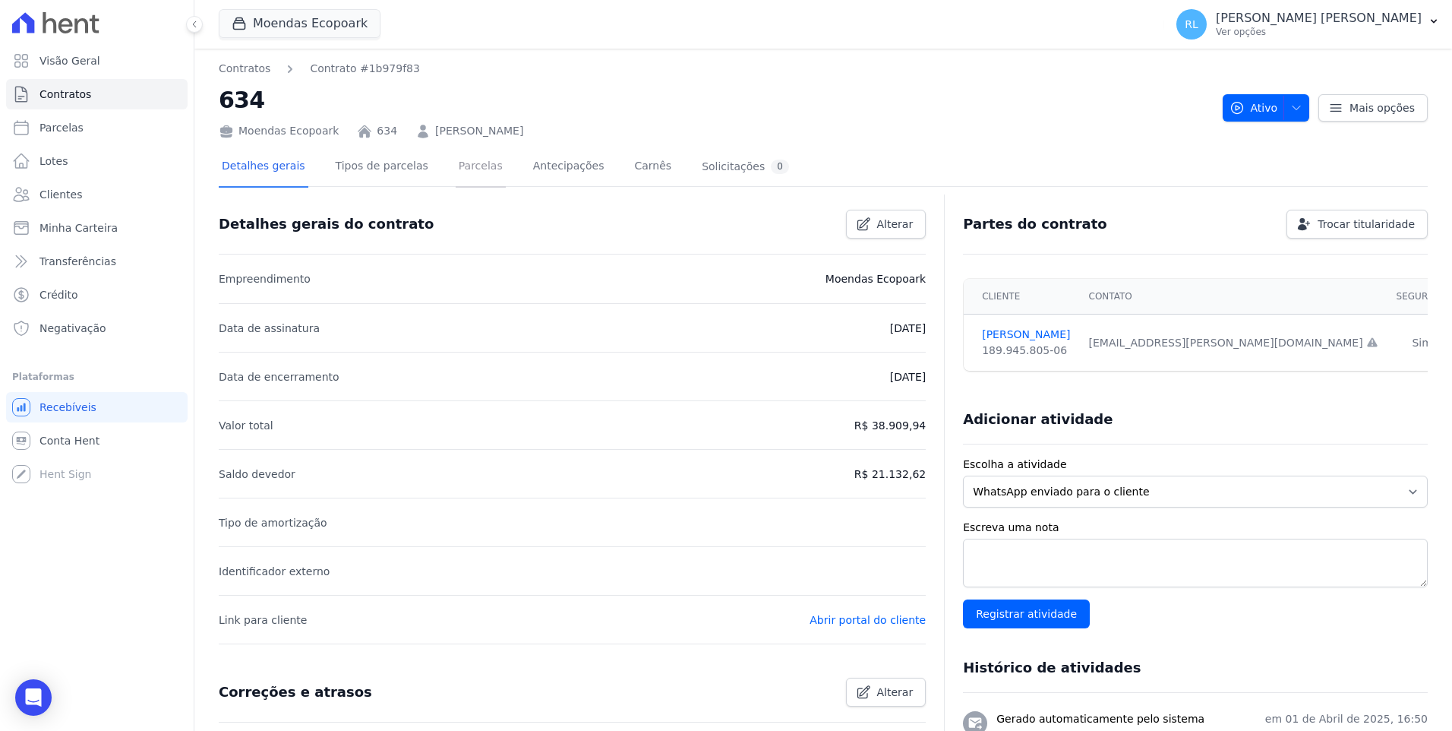
click at [462, 169] on link "Parcelas" at bounding box center [481, 167] width 50 height 40
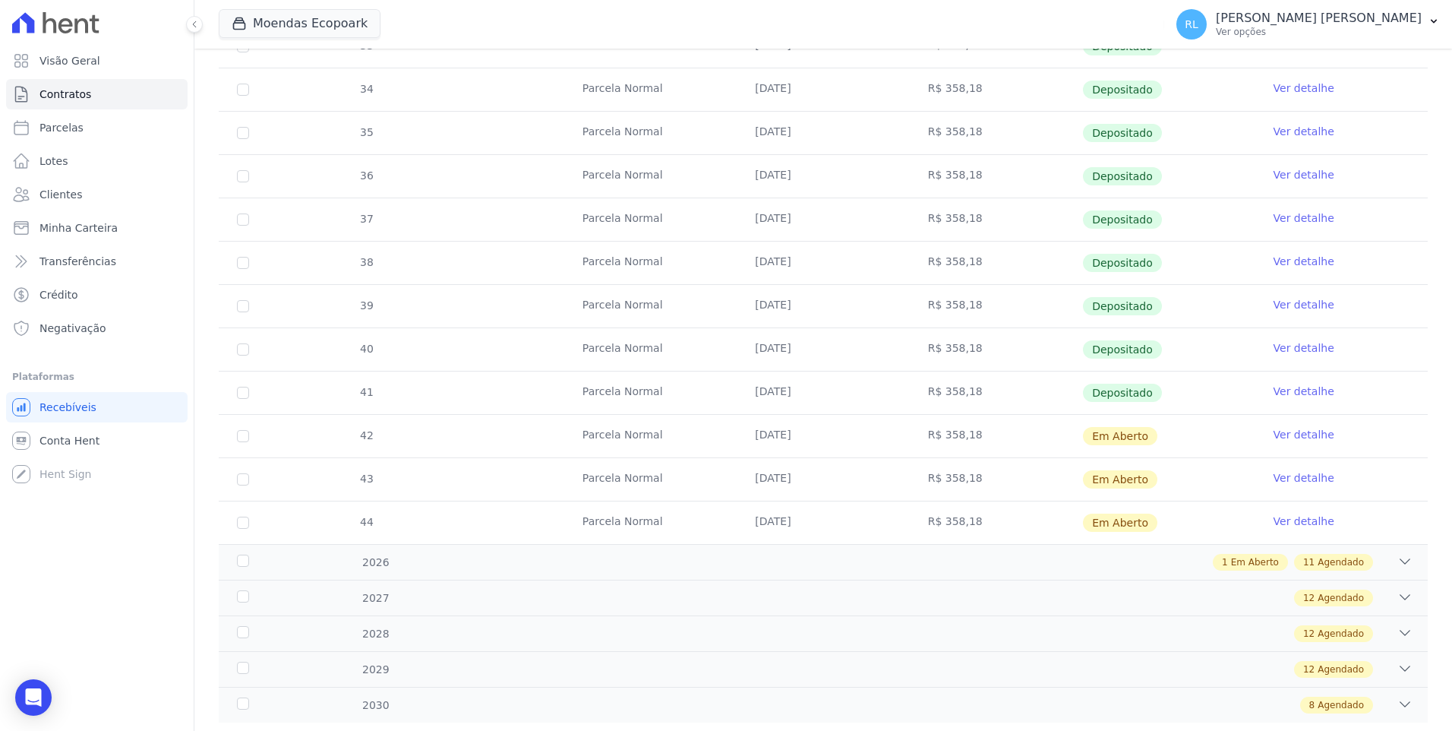
scroll to position [404, 0]
